Goal: Information Seeking & Learning: Learn about a topic

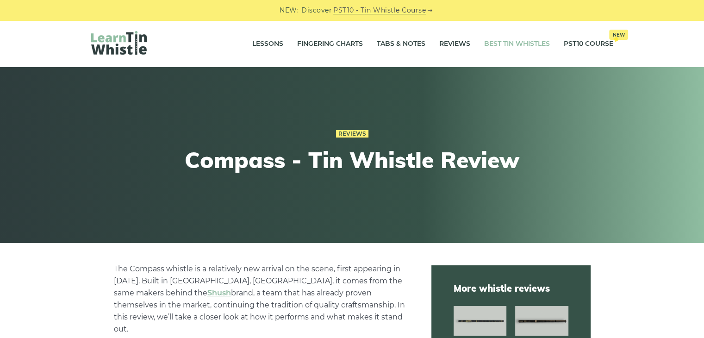
click at [501, 43] on link "Best Tin Whistles" at bounding box center [517, 43] width 66 height 23
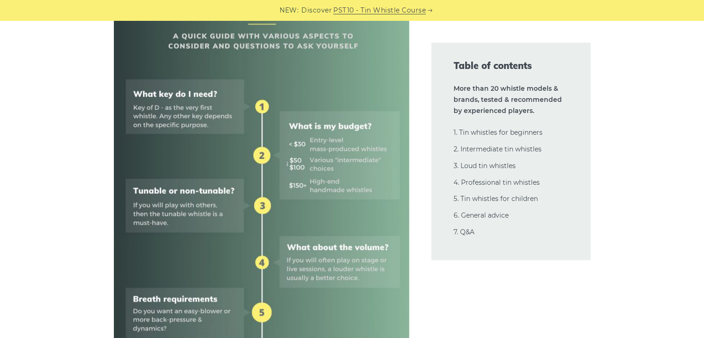
scroll to position [463, 0]
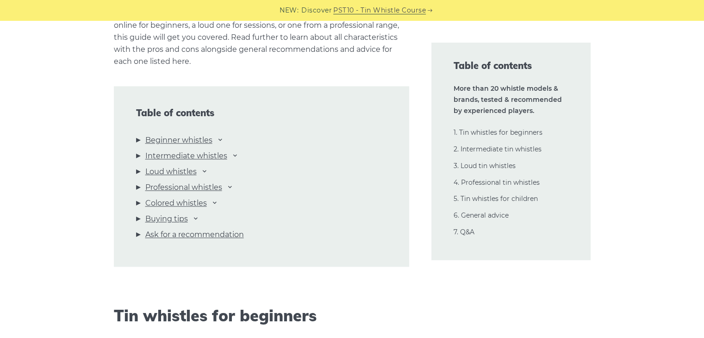
scroll to position [971, 0]
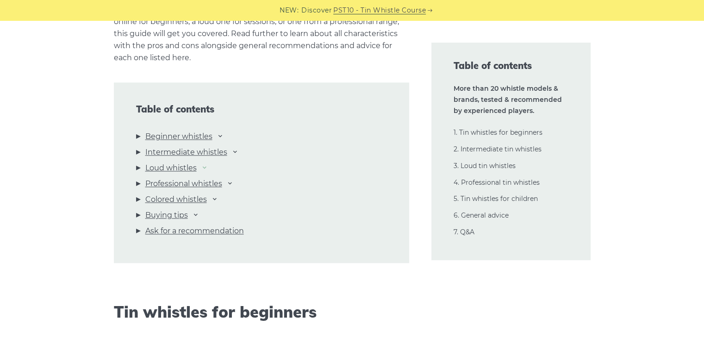
click at [208, 169] on icon at bounding box center [204, 166] width 7 height 7
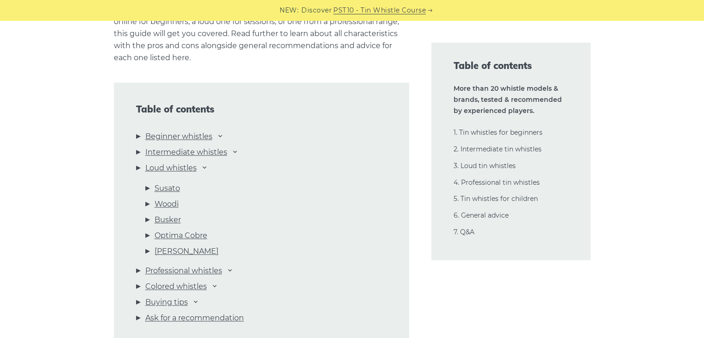
click at [226, 135] on li "Beginner whistles Waltons Mellow D Feadog Brass Feadog Pro Clarke Original Gene…" at bounding box center [261, 138] width 251 height 16
click at [222, 134] on icon at bounding box center [220, 135] width 7 height 7
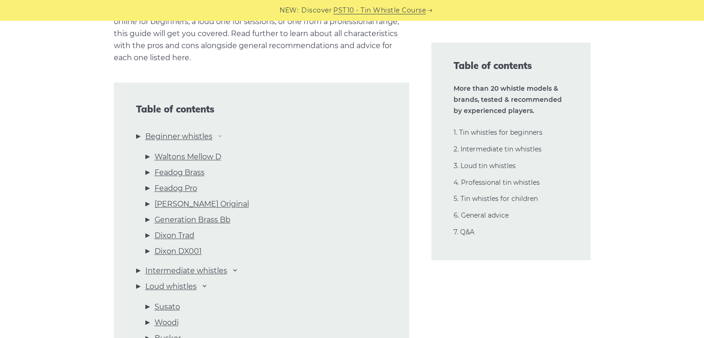
click at [222, 134] on icon at bounding box center [220, 135] width 7 height 7
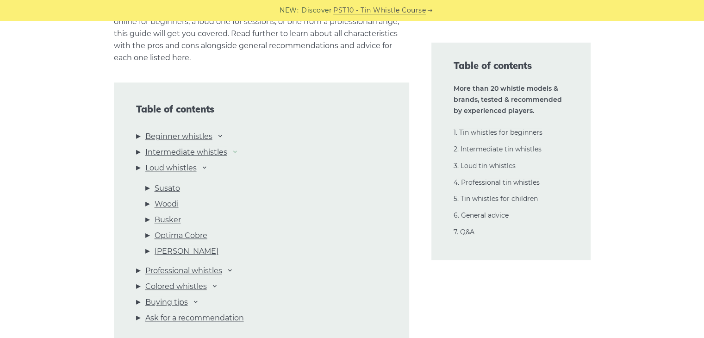
click at [235, 150] on icon at bounding box center [234, 151] width 7 height 7
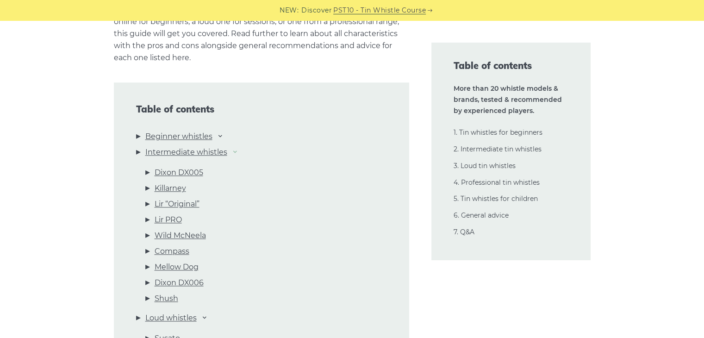
click at [236, 153] on icon at bounding box center [234, 151] width 7 height 7
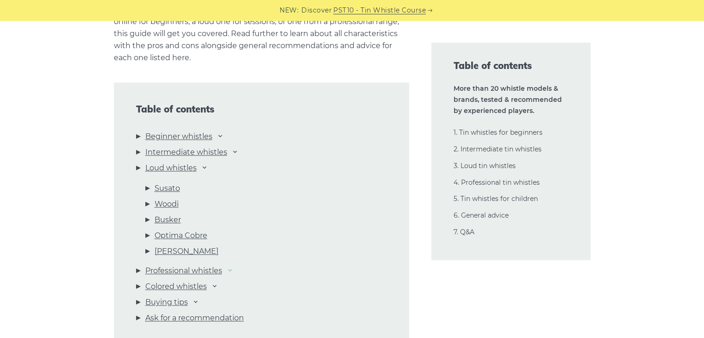
click at [231, 269] on icon at bounding box center [229, 269] width 7 height 7
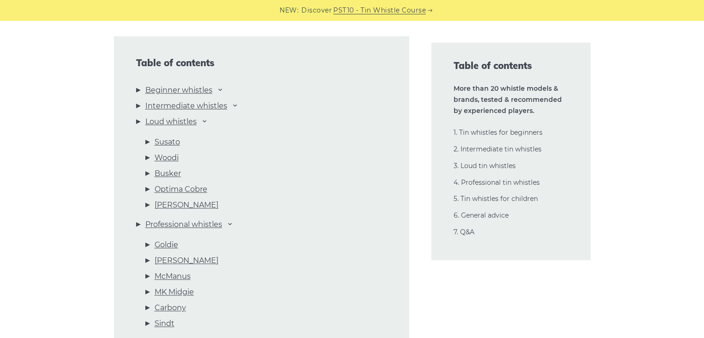
scroll to position [1018, 0]
click at [161, 142] on link "Susato" at bounding box center [167, 142] width 25 height 12
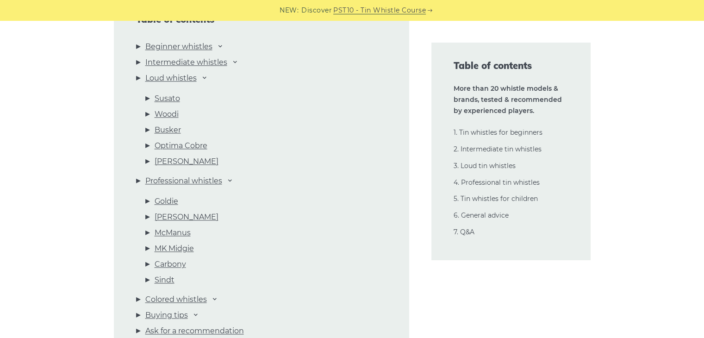
scroll to position [1016, 0]
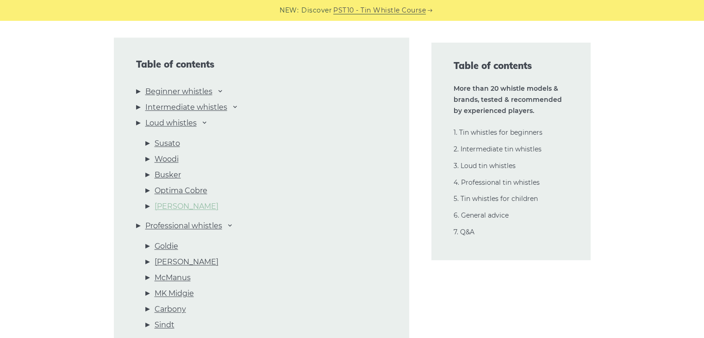
click at [174, 205] on link "Milligan" at bounding box center [187, 206] width 64 height 12
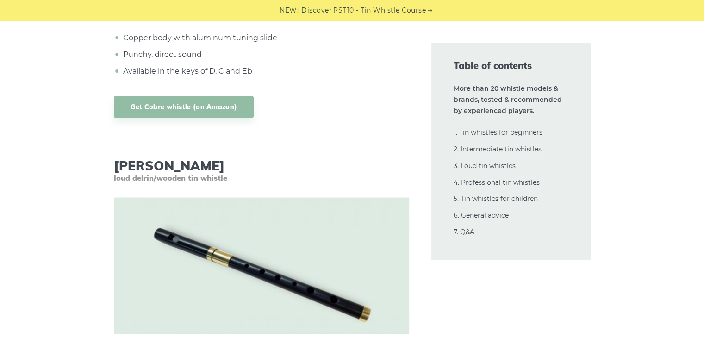
scroll to position [12460, 0]
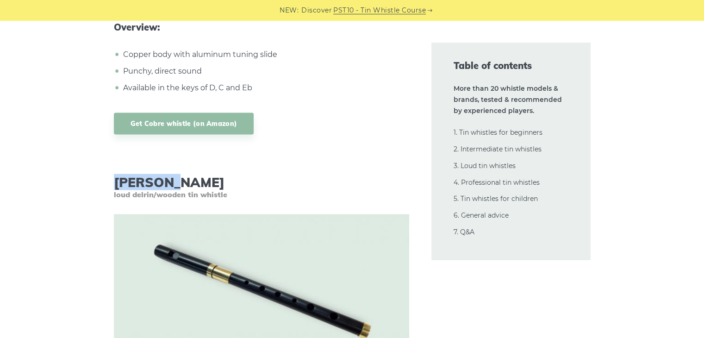
drag, startPoint x: 113, startPoint y: 134, endPoint x: 164, endPoint y: 134, distance: 50.9
copy h3 "Milligan"
